Goal: Task Accomplishment & Management: Manage account settings

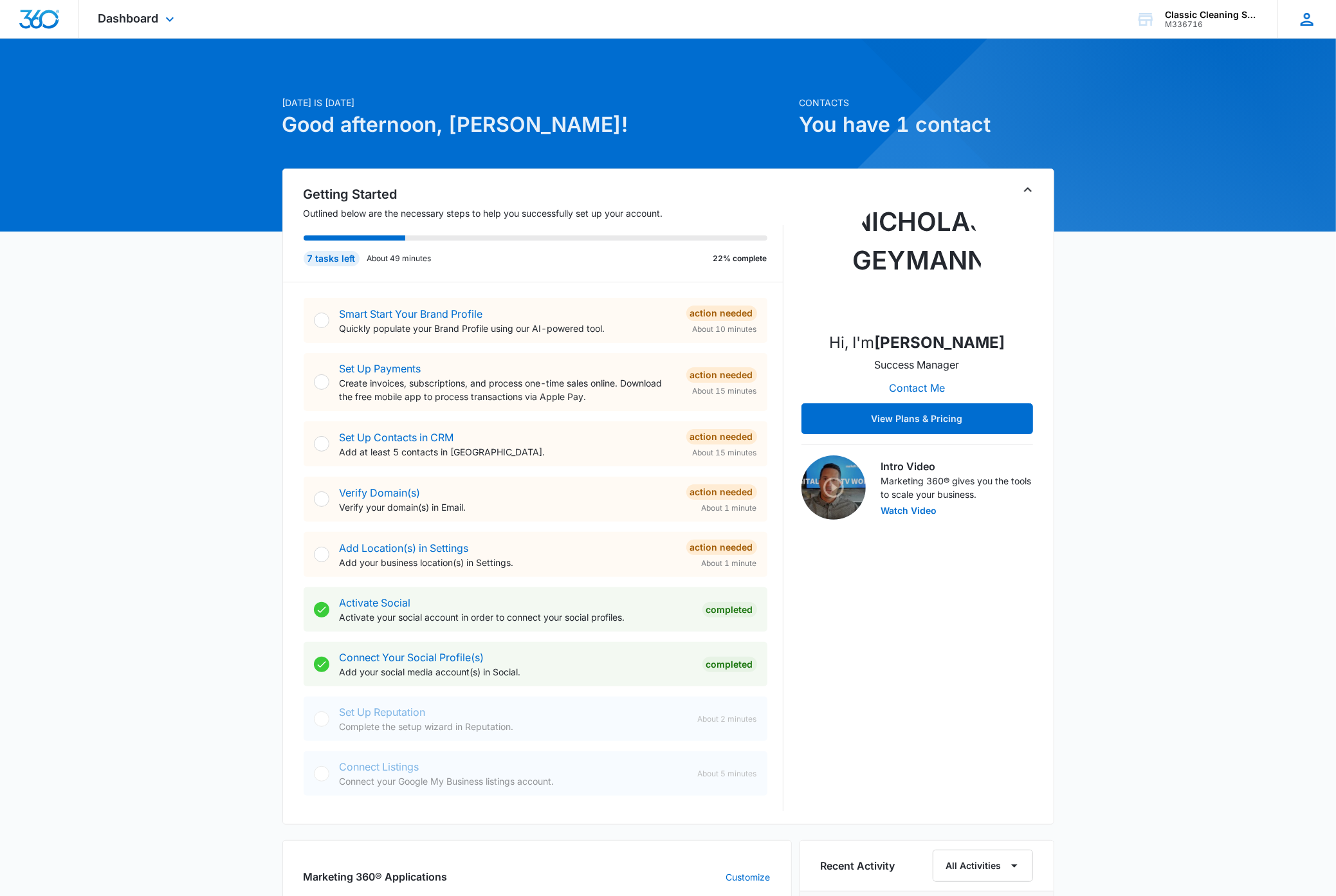
click at [1307, 21] on icon at bounding box center [1307, 19] width 13 height 13
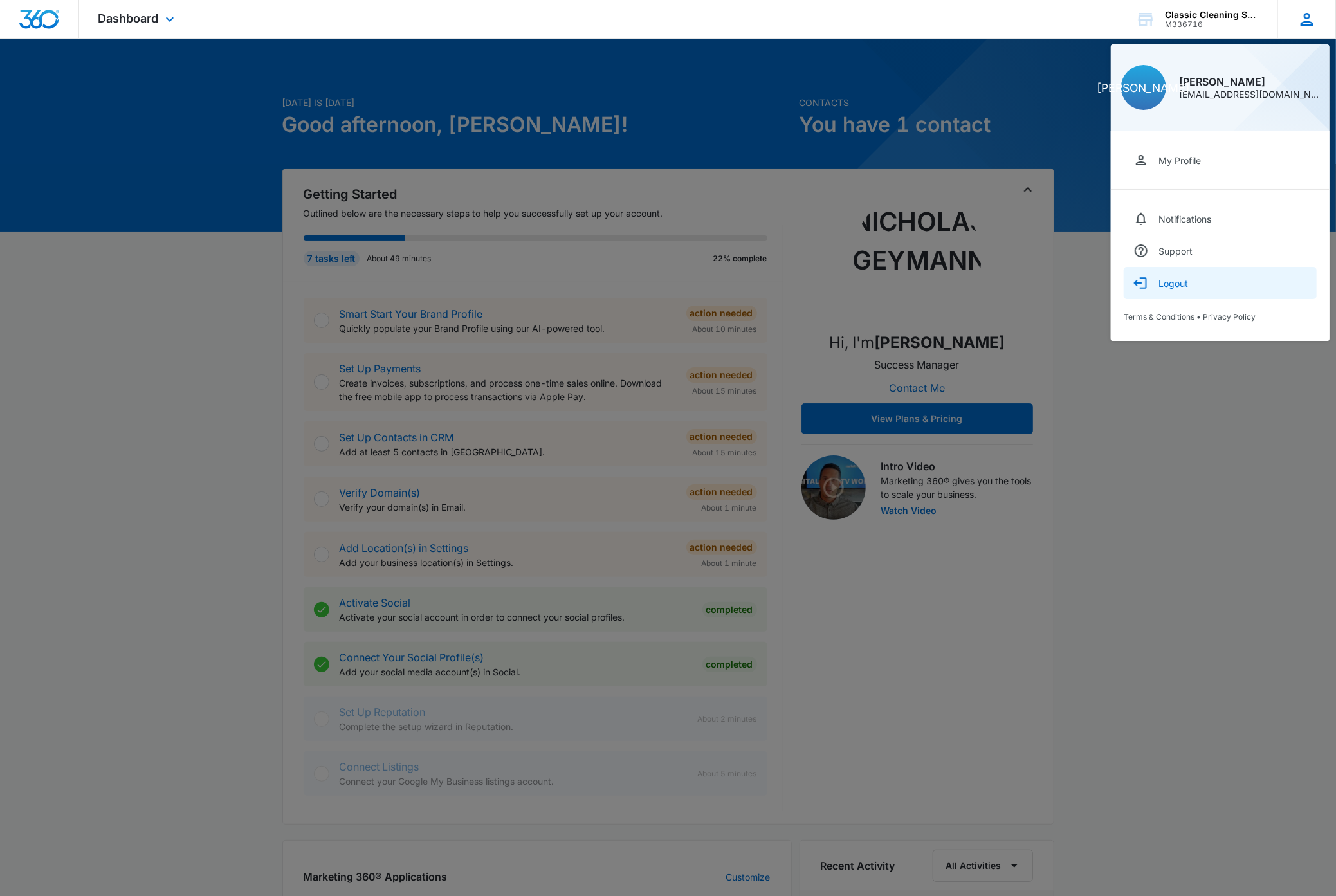
click at [1179, 280] on div "Logout" at bounding box center [1173, 283] width 30 height 11
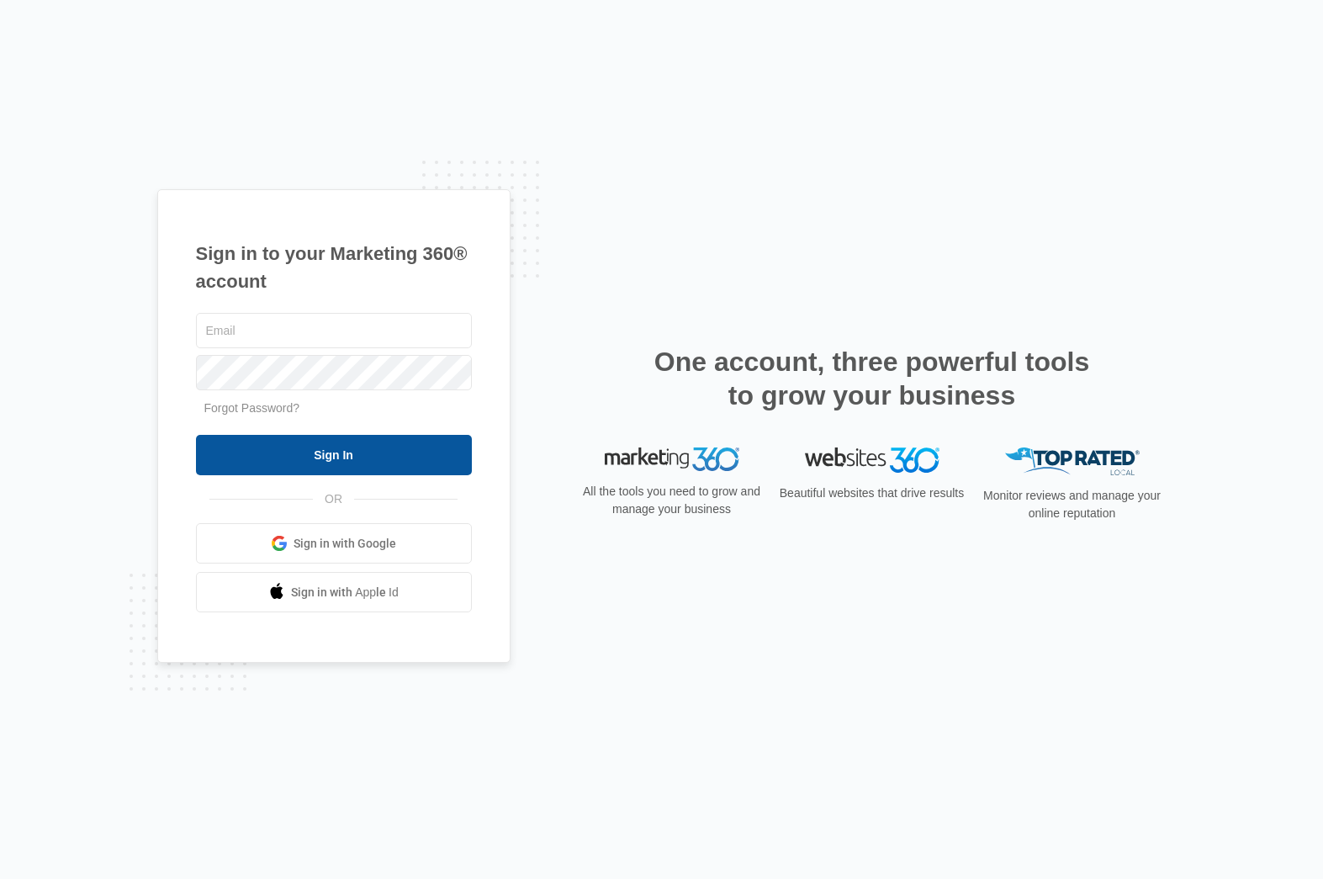
type input "dave@madwire.com"
click at [325, 453] on input "Sign In" at bounding box center [334, 455] width 276 height 40
